Goal: Information Seeking & Learning: Learn about a topic

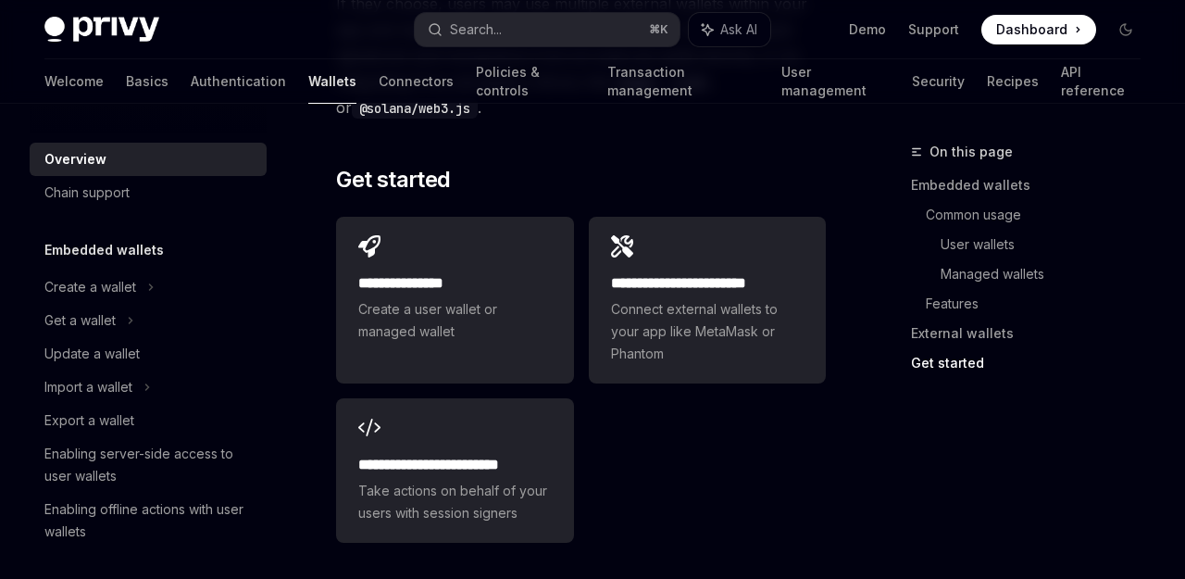
scroll to position [3561, 0]
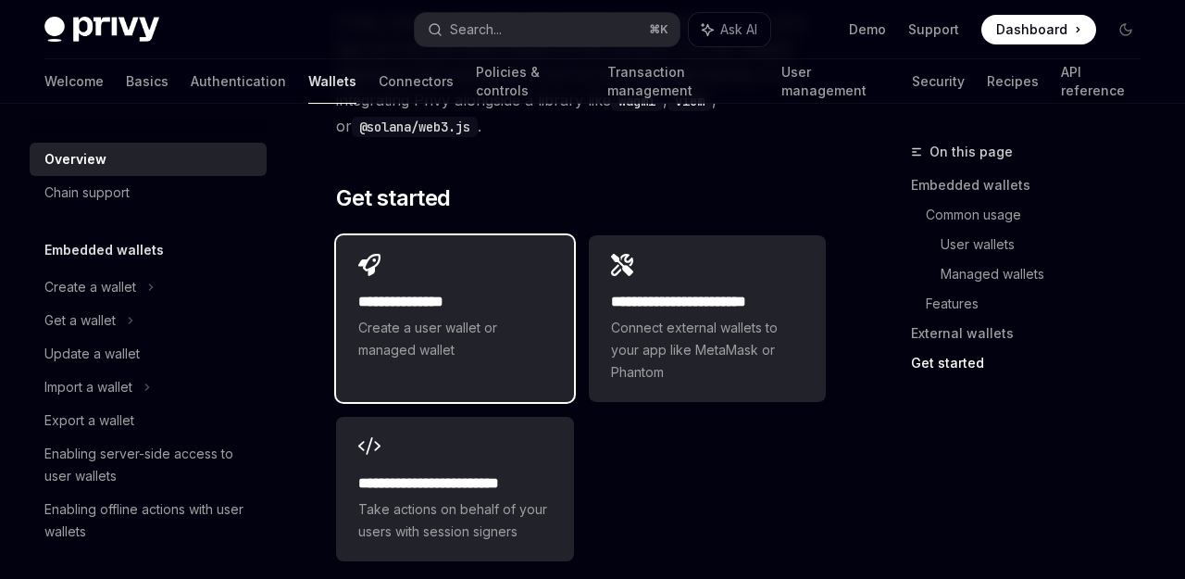
click at [445, 317] on span "Create a user wallet or managed wallet" at bounding box center [454, 339] width 193 height 44
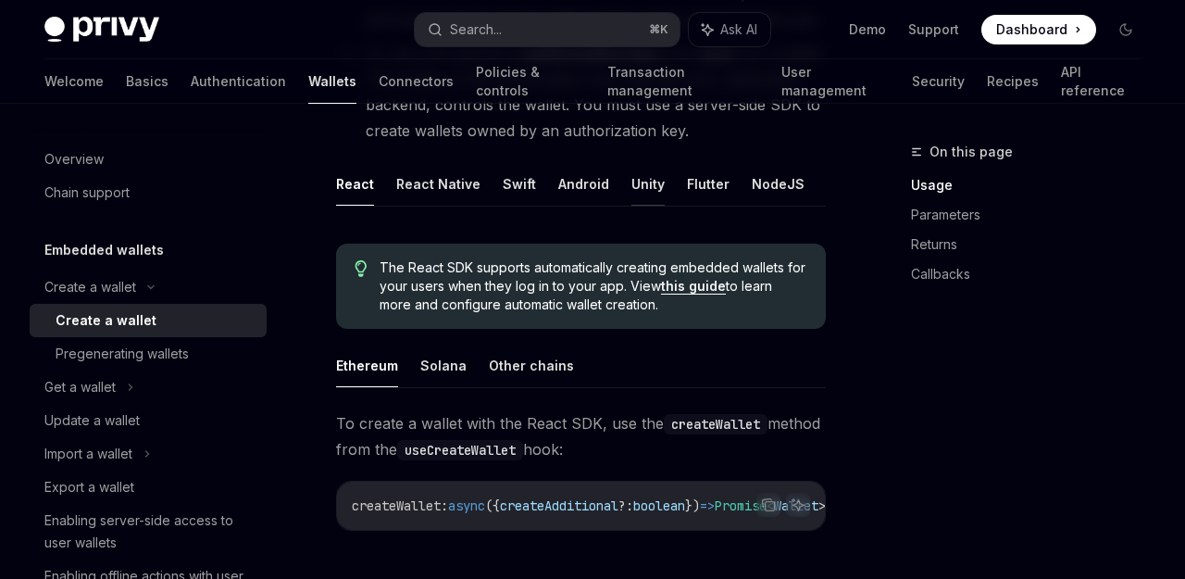
scroll to position [0, 95]
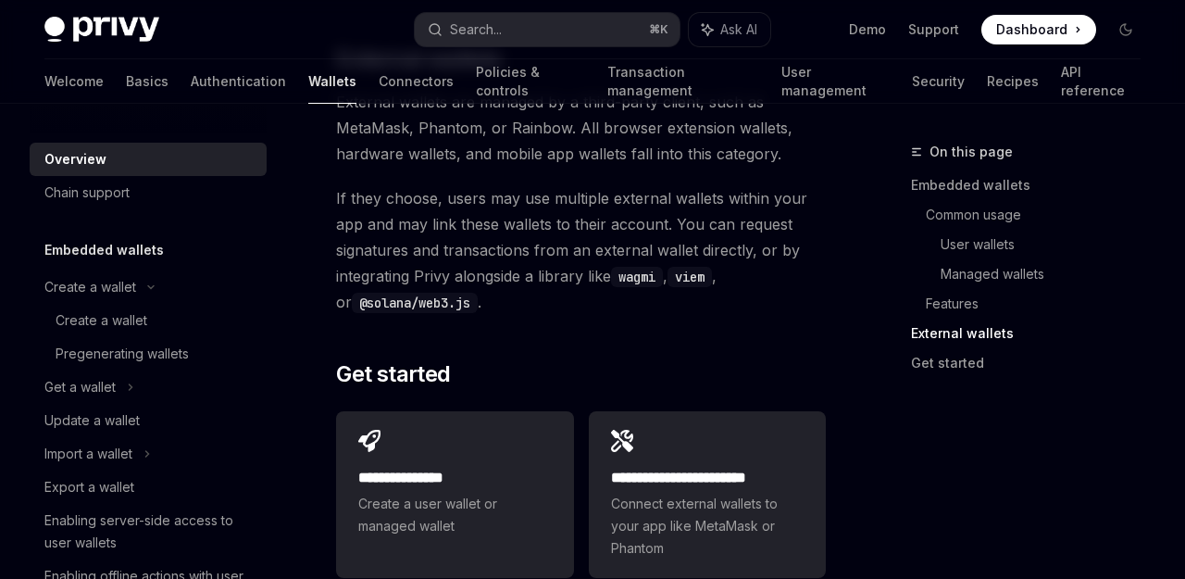
scroll to position [3561, 0]
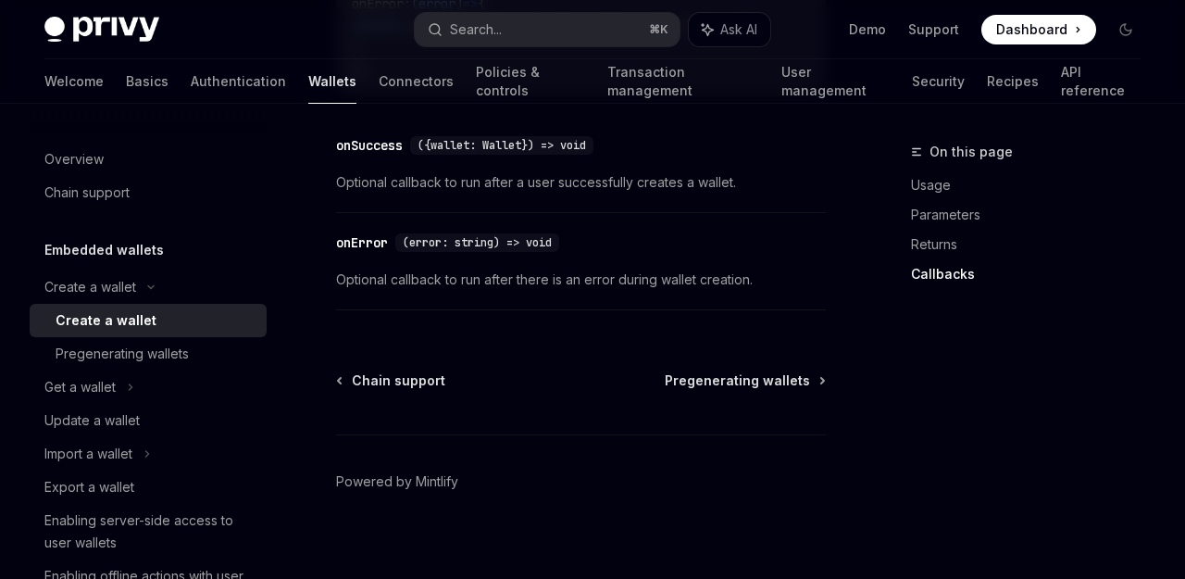
scroll to position [1768, 0]
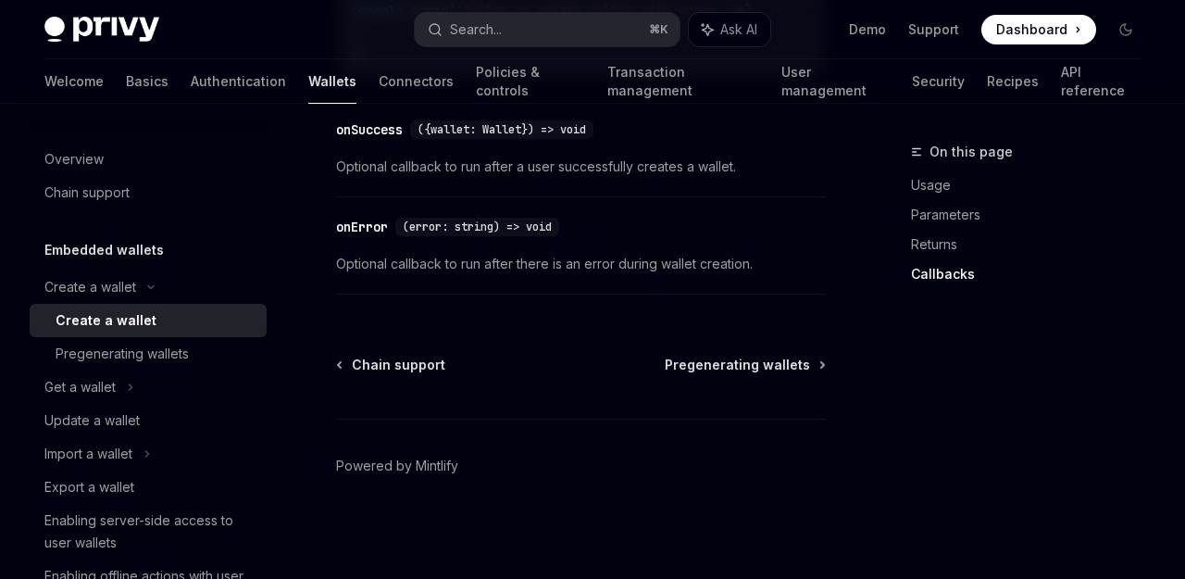
type textarea "*"
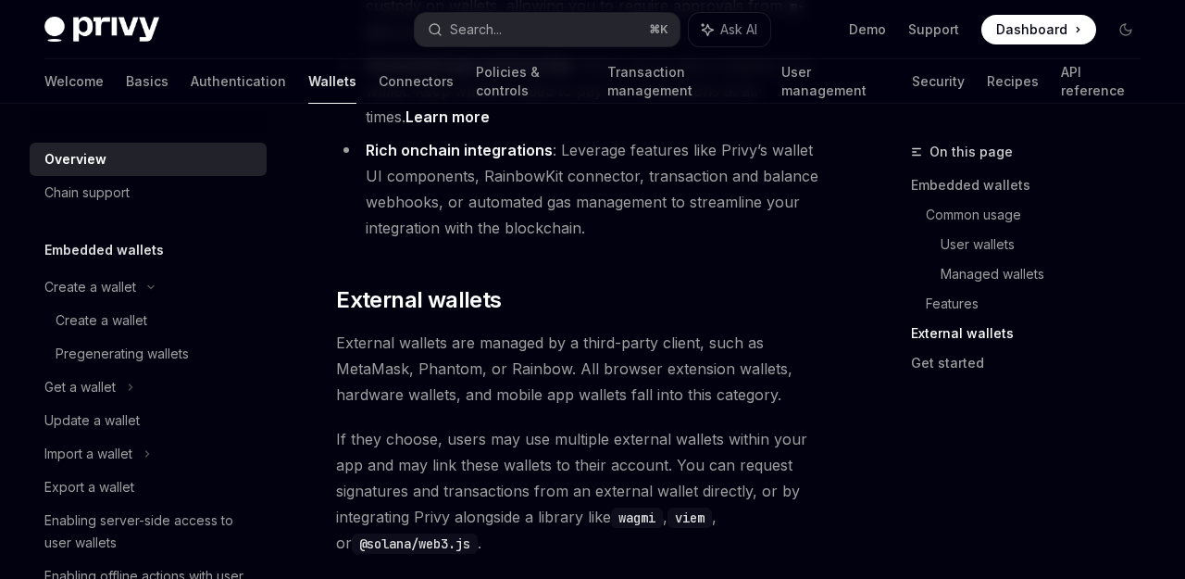
scroll to position [3561, 0]
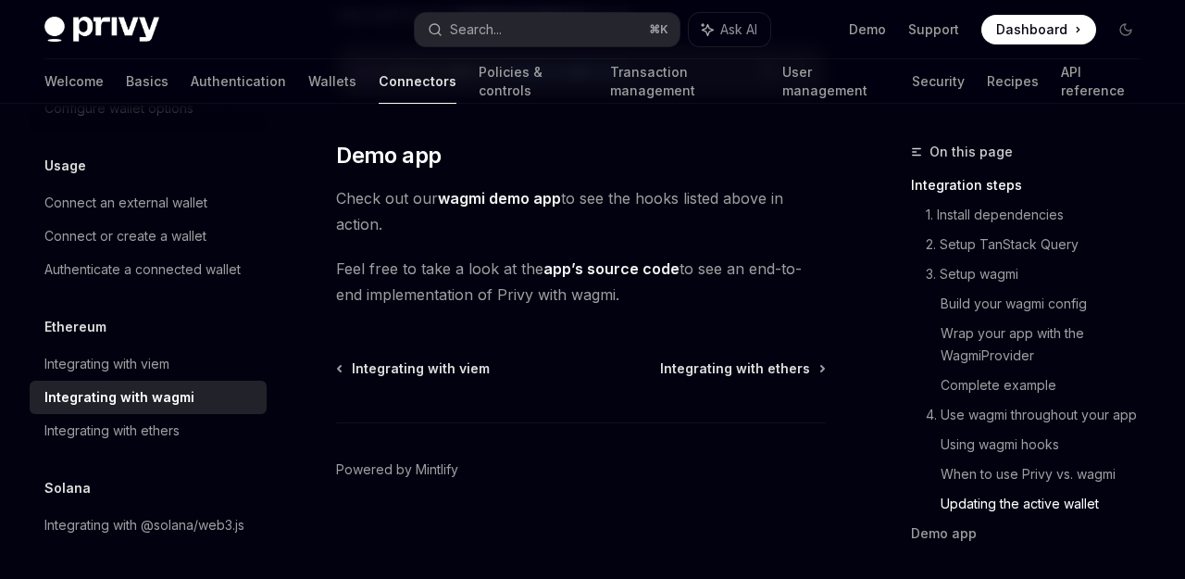
scroll to position [6082, 0]
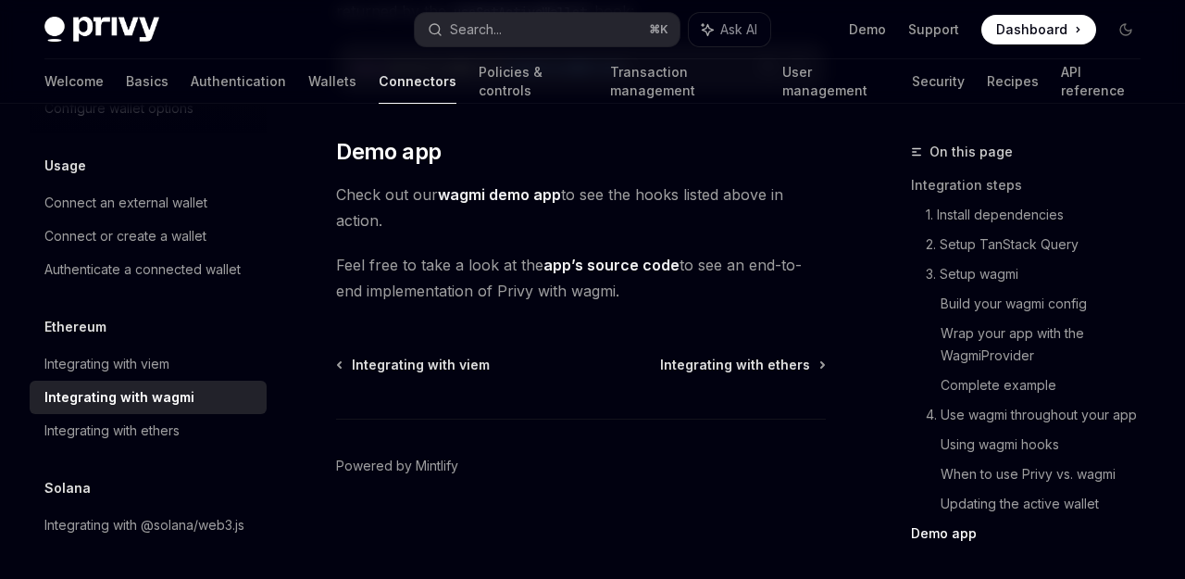
click at [463, 193] on link "wagmi demo app" at bounding box center [499, 194] width 123 height 19
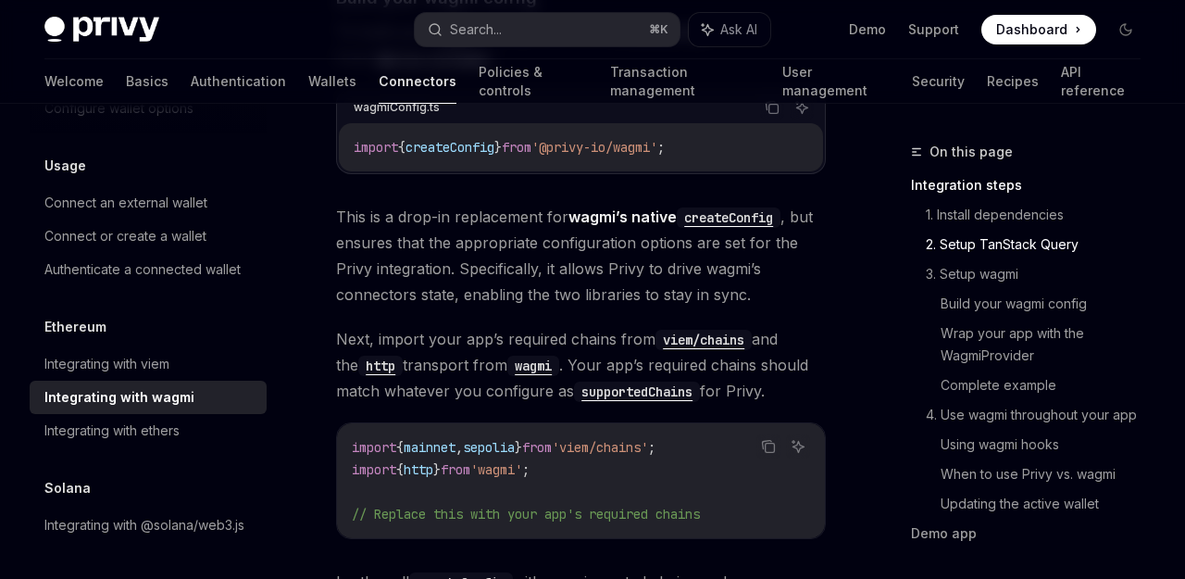
scroll to position [0, 0]
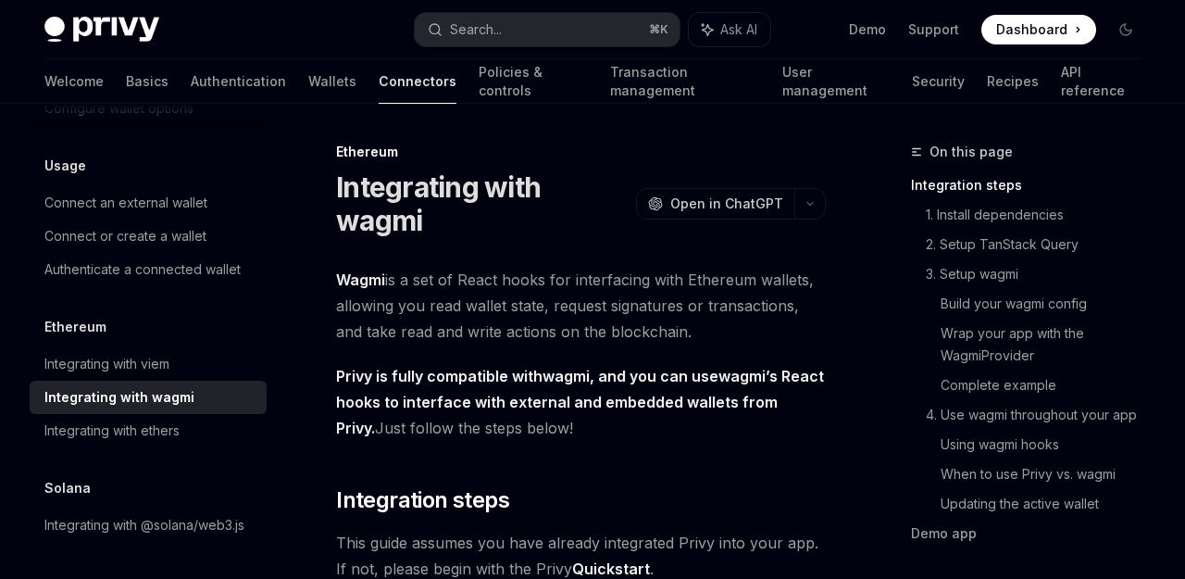
click at [361, 270] on link "Wagmi" at bounding box center [360, 279] width 49 height 19
